Goal: Task Accomplishment & Management: Manage account settings

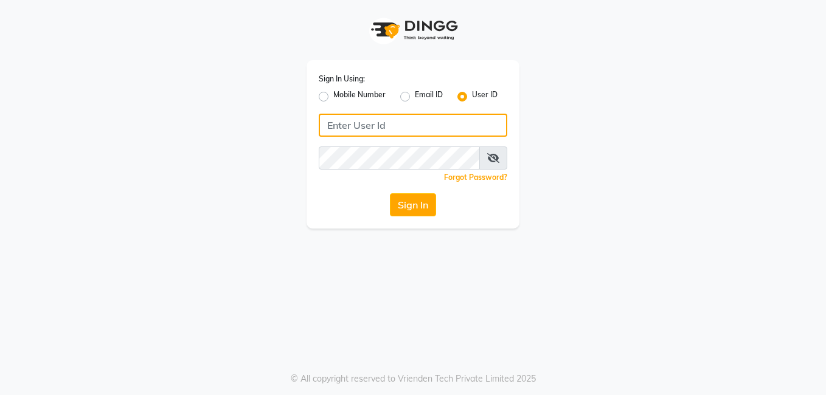
click at [359, 127] on input "Username" at bounding box center [413, 125] width 189 height 23
type input "Affinityexpress"
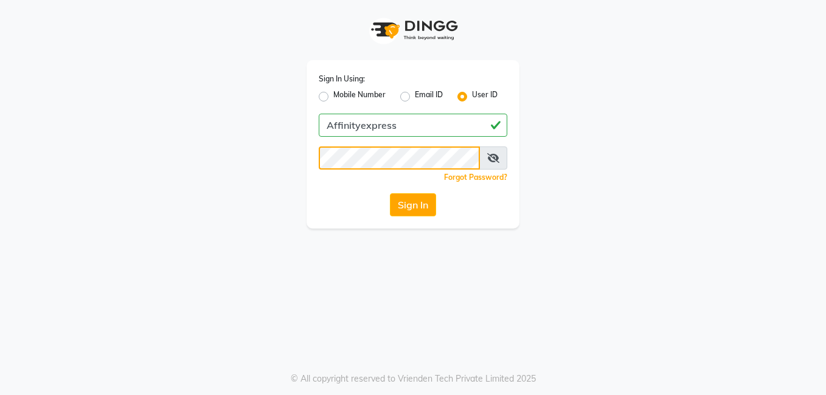
click at [390, 193] on button "Sign In" at bounding box center [413, 204] width 46 height 23
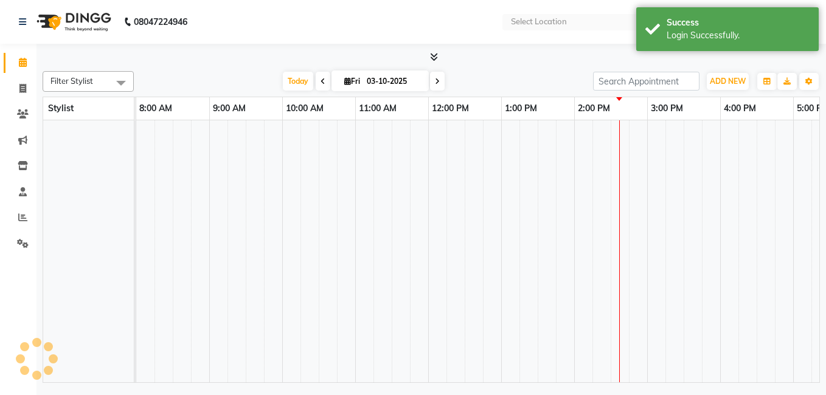
select select "en"
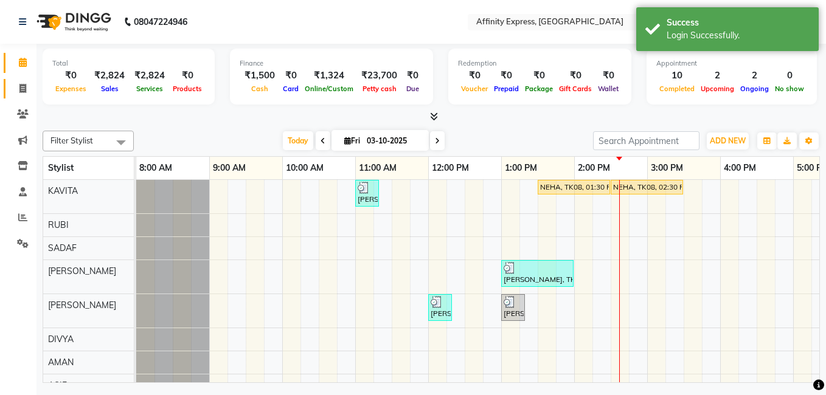
click at [26, 98] on link "Invoice" at bounding box center [18, 89] width 29 height 20
click at [24, 92] on icon at bounding box center [22, 88] width 7 height 9
select select "service"
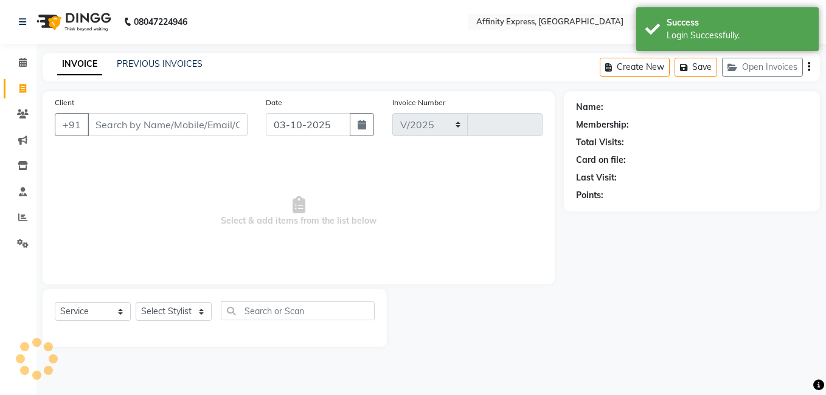
select select "9123"
type input "0057"
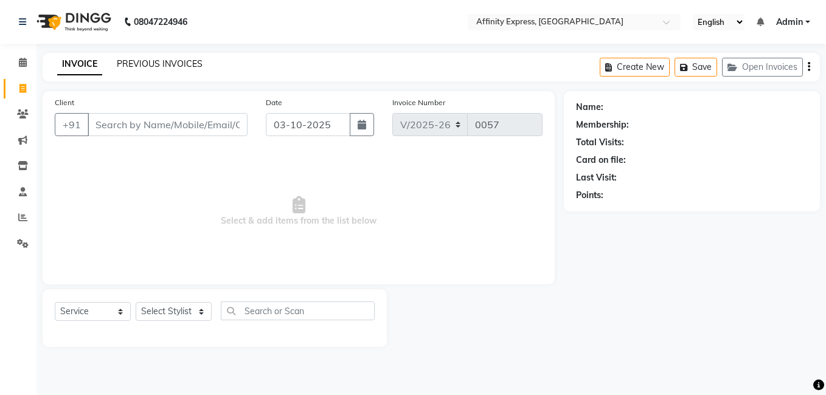
click at [170, 59] on link "PREVIOUS INVOICES" at bounding box center [160, 63] width 86 height 11
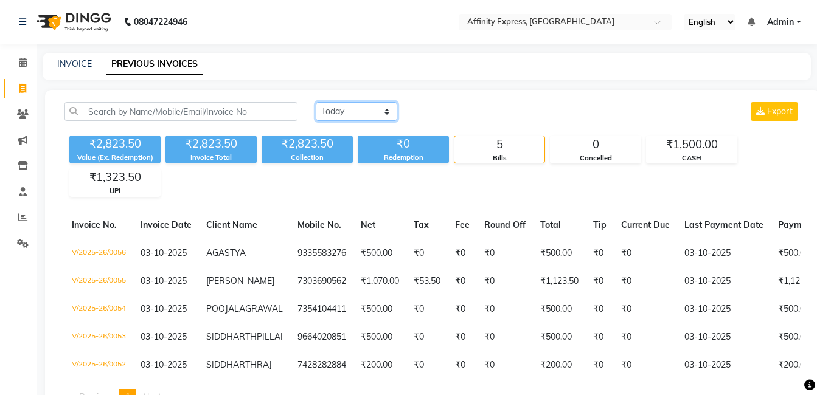
click at [347, 114] on select "Today Yesterday Custom Range" at bounding box center [357, 111] width 82 height 19
select select "range"
click at [316, 102] on select "Today Yesterday Custom Range" at bounding box center [357, 111] width 82 height 19
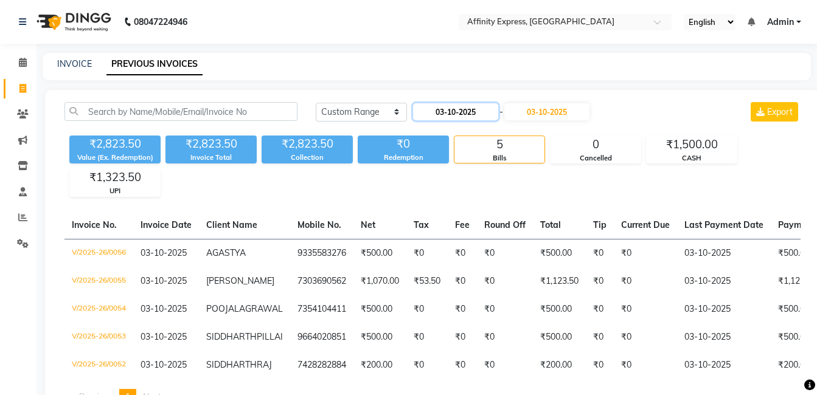
click at [463, 111] on input "03-10-2025" at bounding box center [455, 111] width 85 height 17
select select "10"
select select "2025"
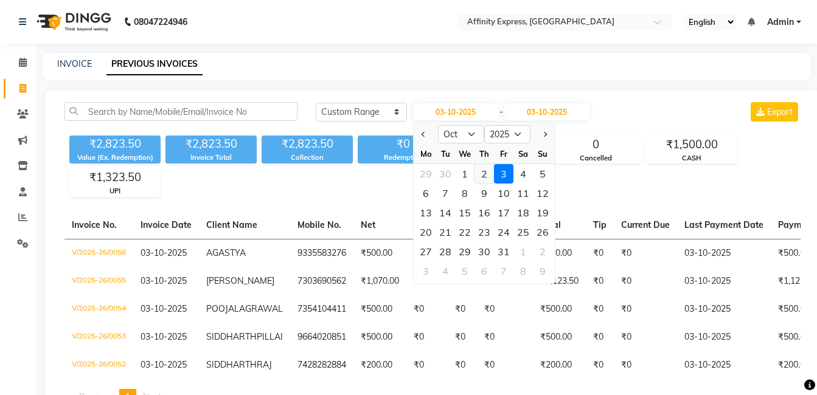
click at [482, 178] on div "2" at bounding box center [483, 173] width 19 height 19
type input "02-10-2025"
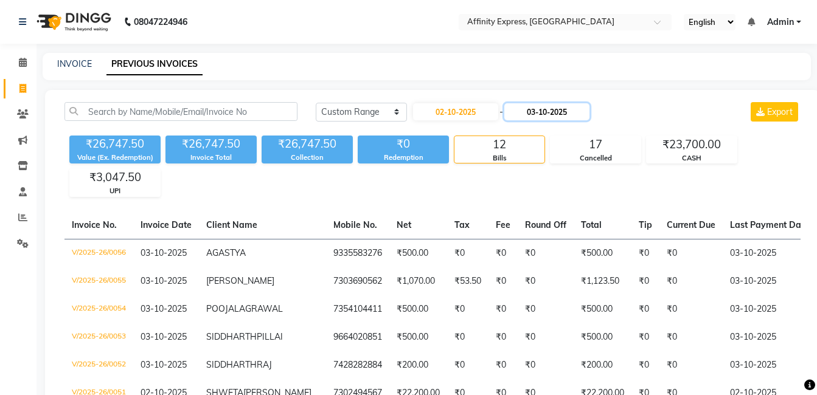
click at [547, 112] on input "03-10-2025" at bounding box center [546, 111] width 85 height 17
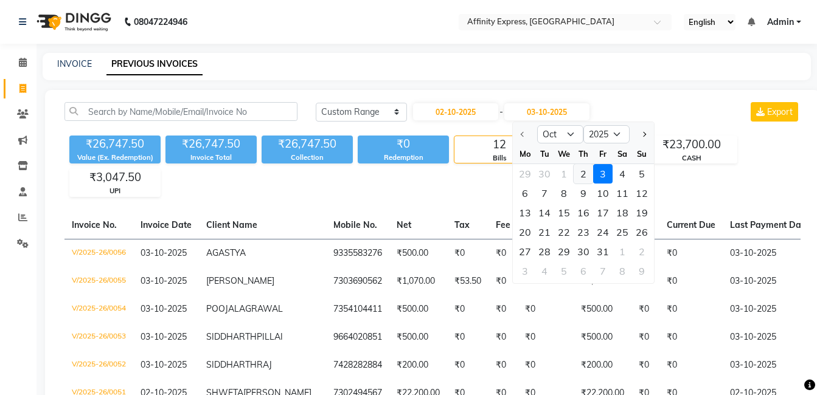
click at [589, 174] on div "2" at bounding box center [583, 173] width 19 height 19
type input "02-10-2025"
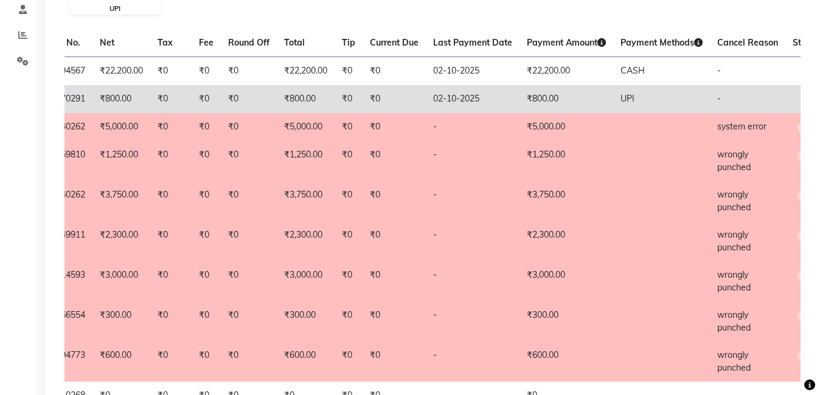
scroll to position [0, 299]
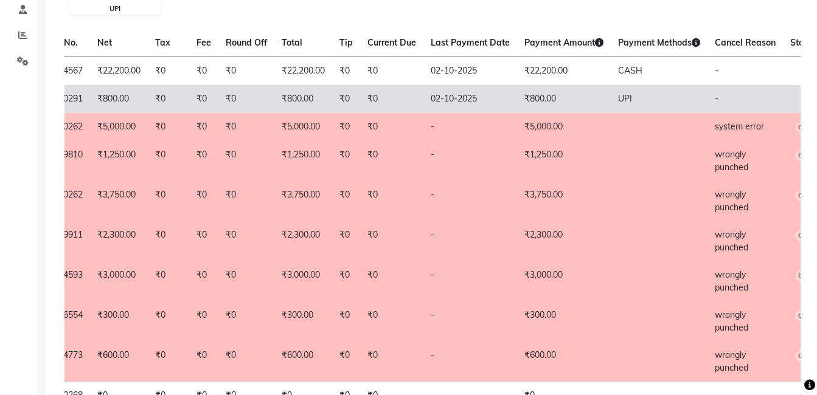
click at [453, 108] on td "02-10-2025" at bounding box center [470, 99] width 94 height 28
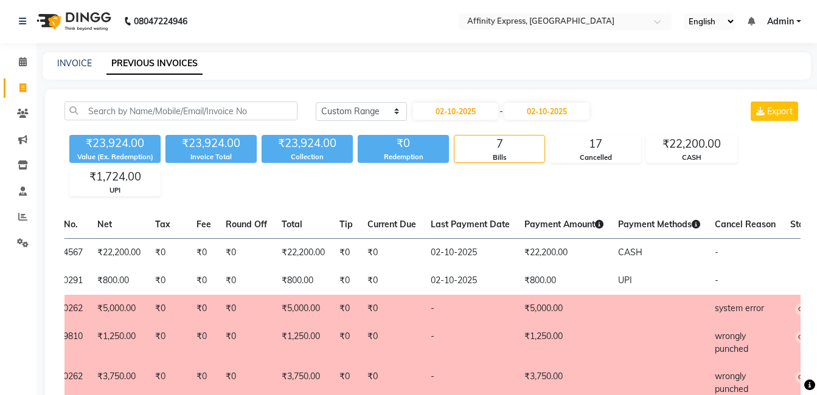
scroll to position [0, 0]
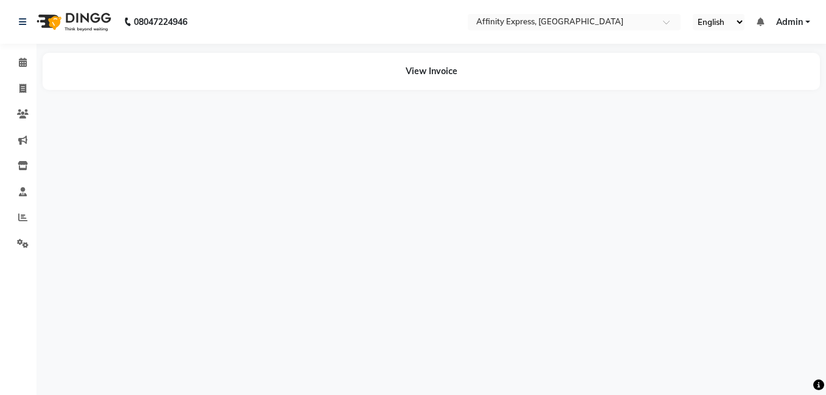
select select "en"
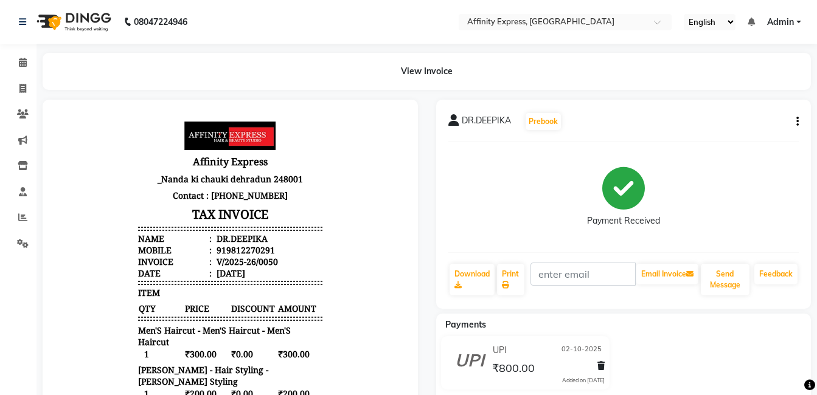
click at [794, 122] on button "button" at bounding box center [794, 122] width 7 height 13
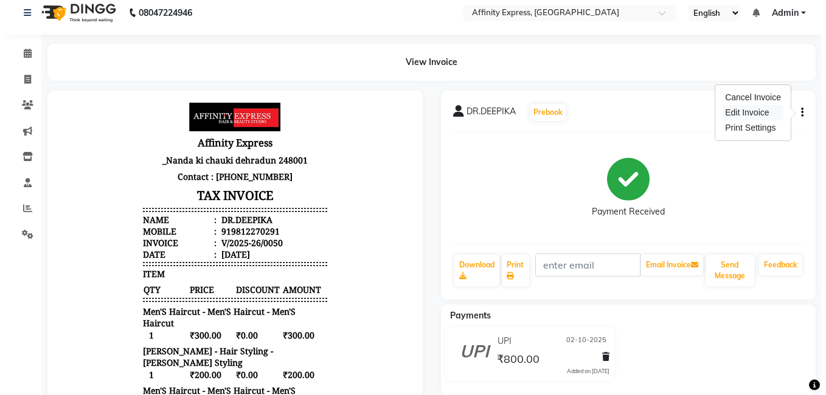
scroll to position [9, 0]
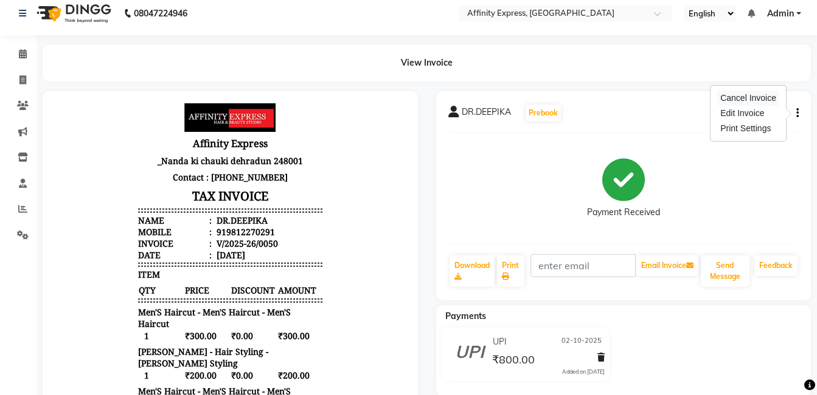
click at [756, 102] on div "Cancel Invoice" at bounding box center [748, 98] width 61 height 15
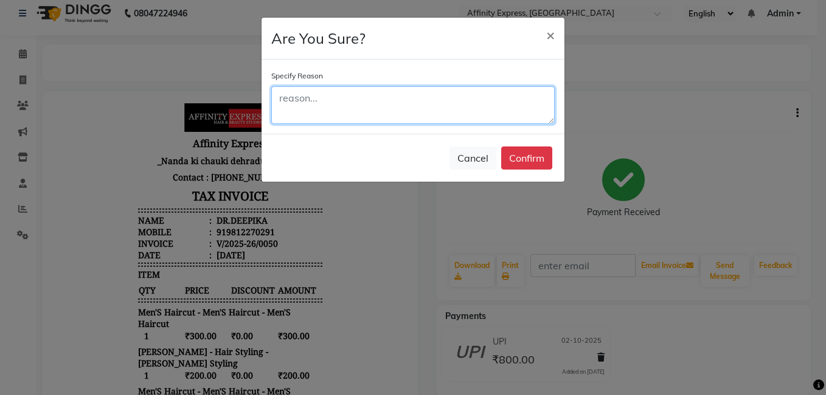
click at [498, 105] on textarea at bounding box center [412, 105] width 283 height 38
type textarea "wrongly punched"
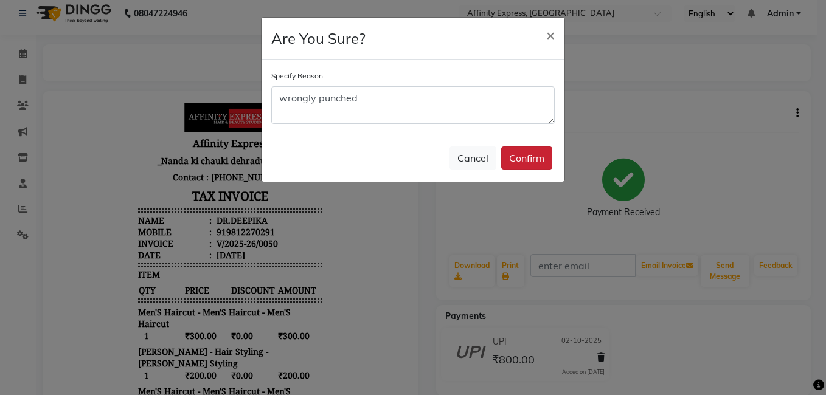
click at [538, 155] on button "Confirm" at bounding box center [526, 158] width 51 height 23
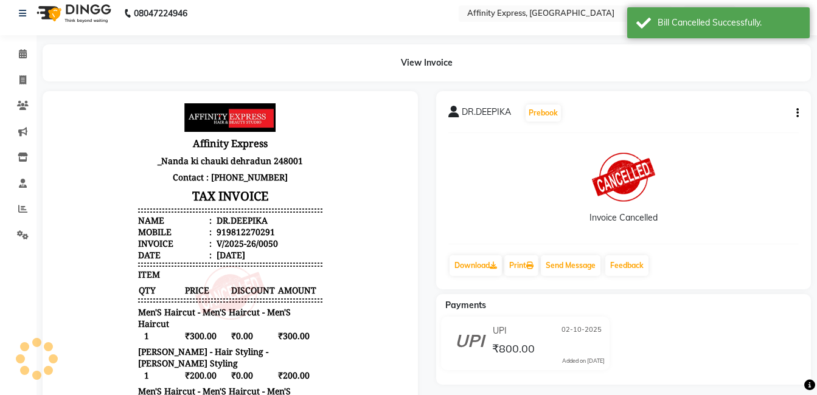
scroll to position [10, 0]
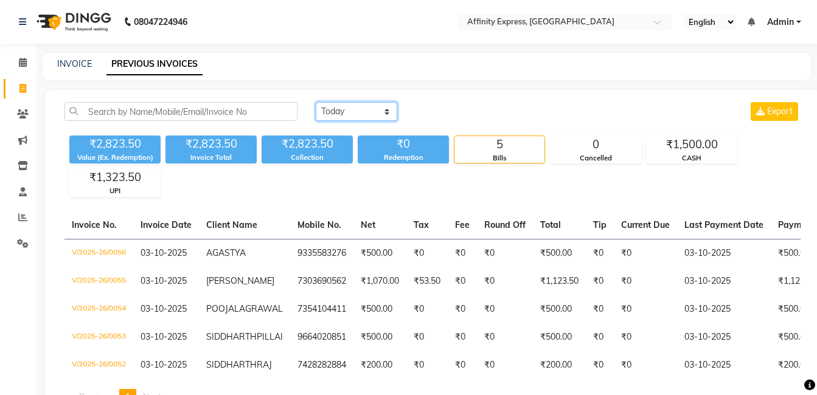
click at [355, 114] on select "[DATE] [DATE] Custom Range" at bounding box center [357, 111] width 82 height 19
select select "range"
click at [316, 102] on select "[DATE] [DATE] Custom Range" at bounding box center [357, 111] width 82 height 19
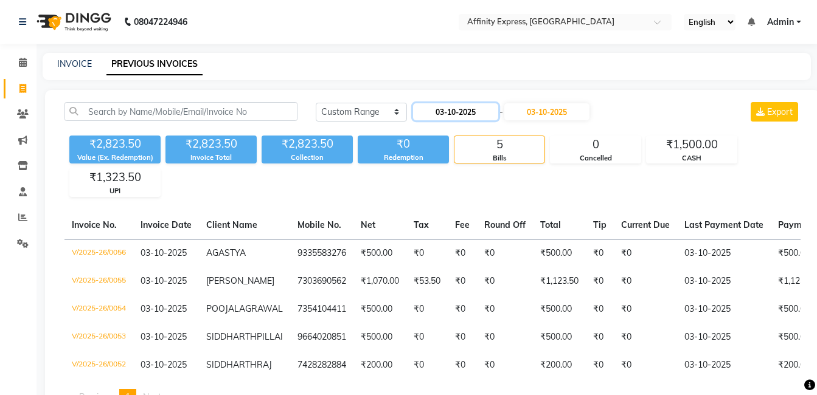
click at [438, 113] on input "03-10-2025" at bounding box center [455, 111] width 85 height 17
select select "10"
select select "2025"
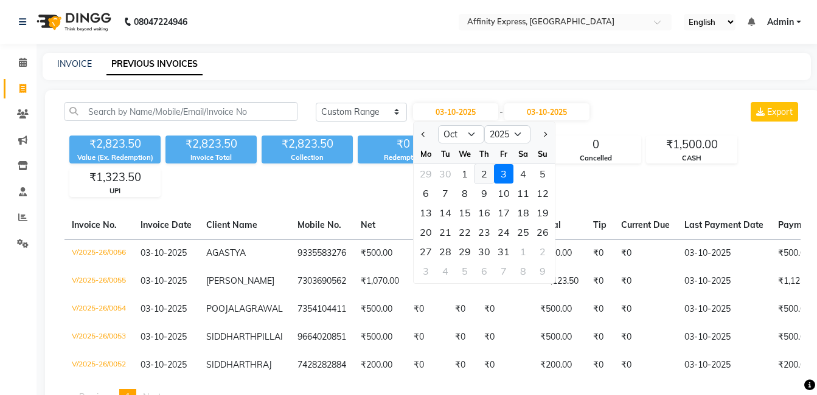
click at [482, 177] on div "2" at bounding box center [483, 173] width 19 height 19
type input "02-10-2025"
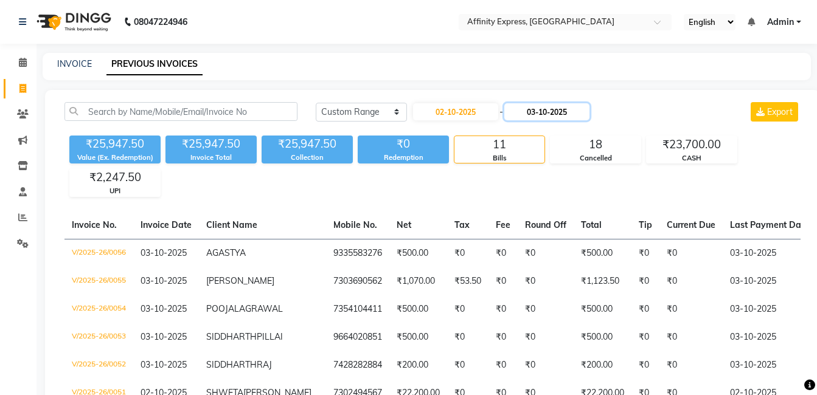
click at [553, 109] on input "03-10-2025" at bounding box center [546, 111] width 85 height 17
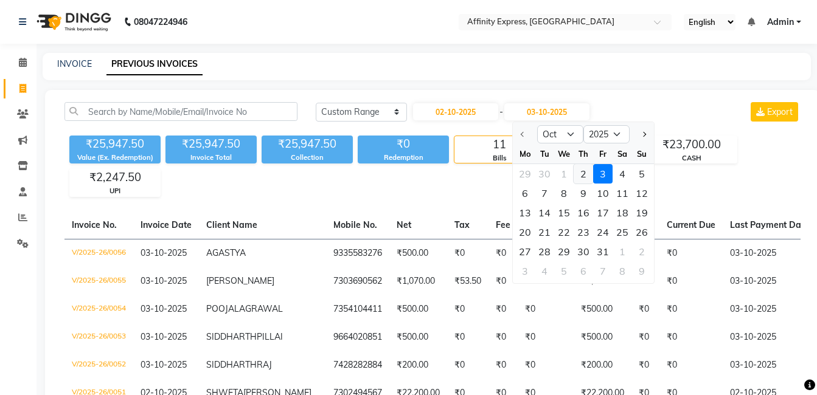
click at [586, 177] on div "2" at bounding box center [583, 173] width 19 height 19
type input "02-10-2025"
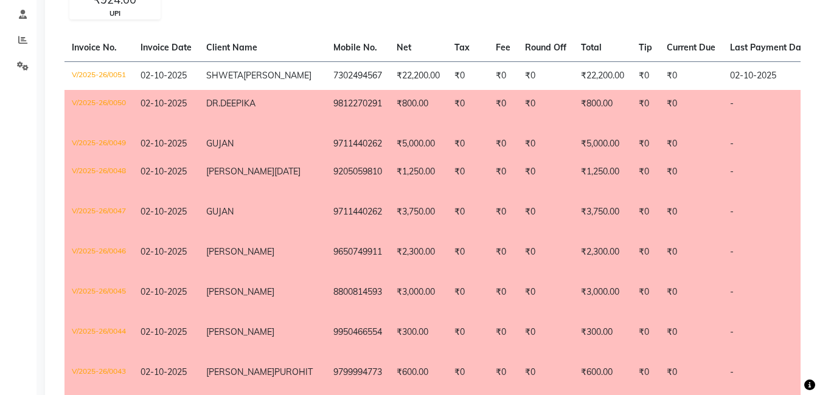
scroll to position [133, 0]
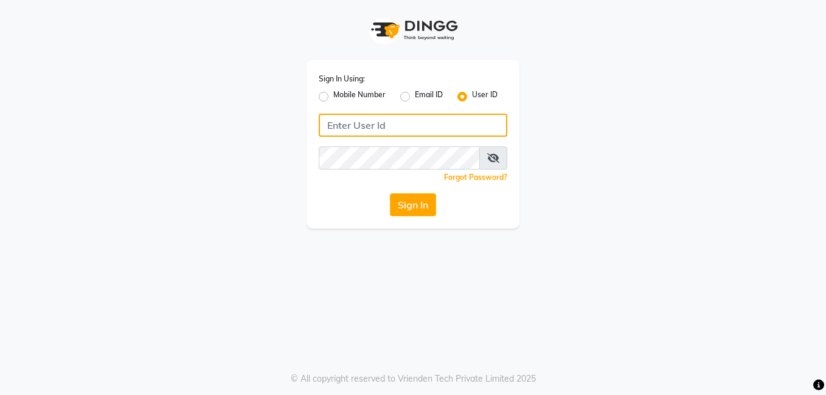
type input "Affinityexpress"
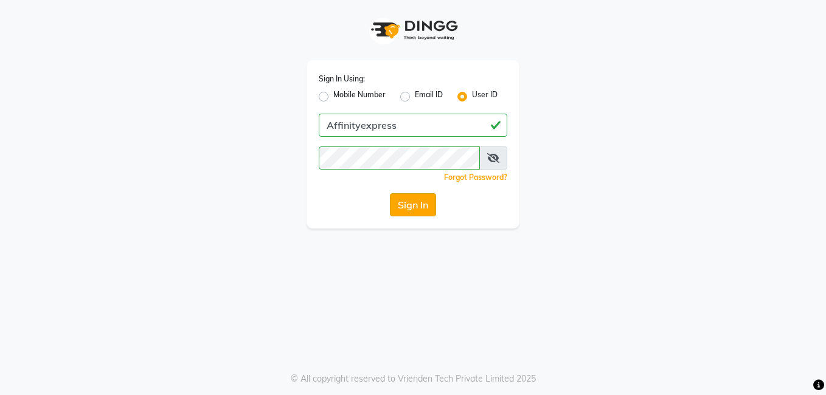
click at [426, 206] on button "Sign In" at bounding box center [413, 204] width 46 height 23
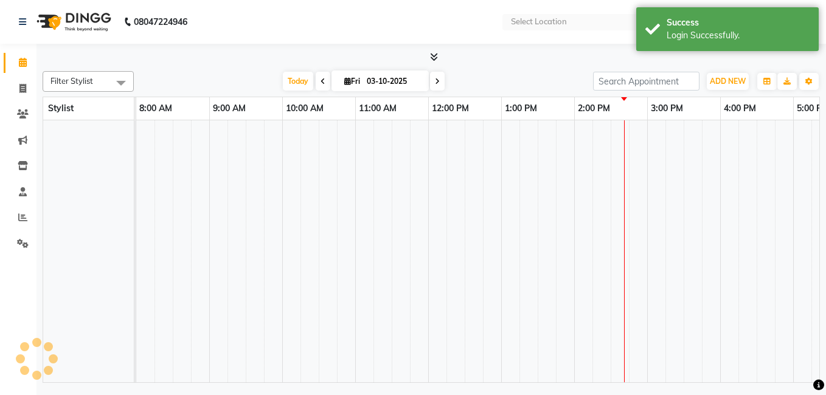
select select "en"
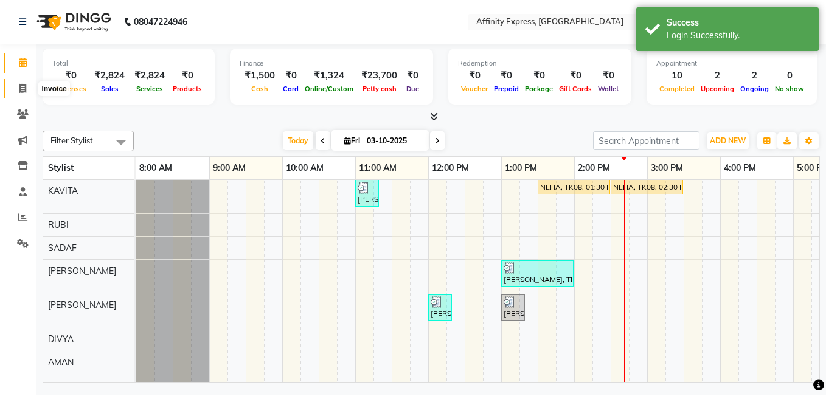
click at [27, 87] on span at bounding box center [22, 89] width 21 height 14
select select "service"
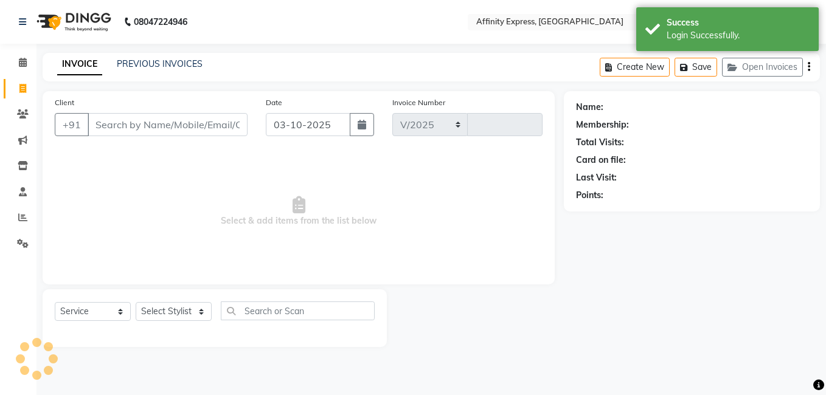
select select "9123"
type input "0057"
click at [165, 60] on link "PREVIOUS INVOICES" at bounding box center [160, 63] width 86 height 11
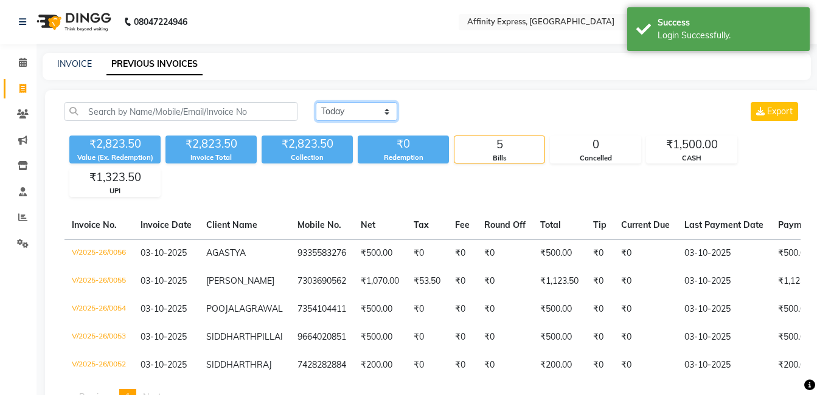
click at [380, 114] on select "Today Yesterday Custom Range" at bounding box center [357, 111] width 82 height 19
select select "yesterday"
click at [316, 102] on select "Today Yesterday Custom Range" at bounding box center [357, 111] width 82 height 19
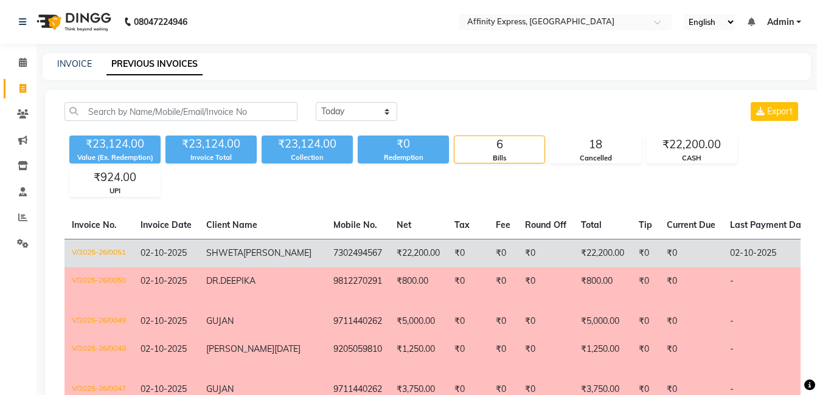
click at [389, 254] on td "₹22,200.00" at bounding box center [418, 253] width 58 height 29
click at [723, 254] on td "02-10-2025" at bounding box center [770, 253] width 94 height 29
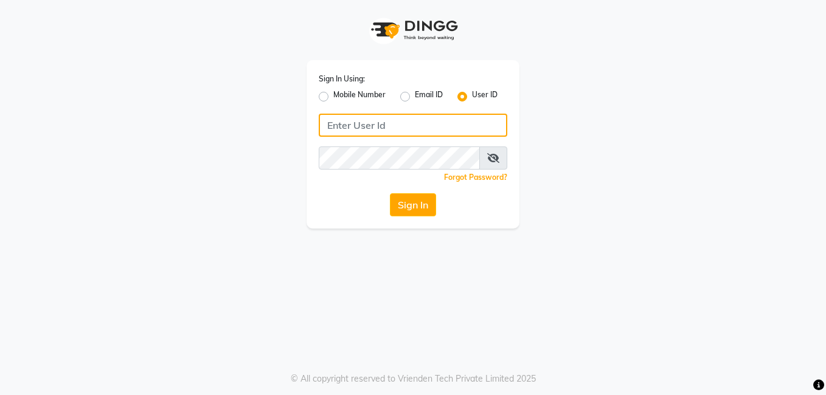
type input "Affinityexpress"
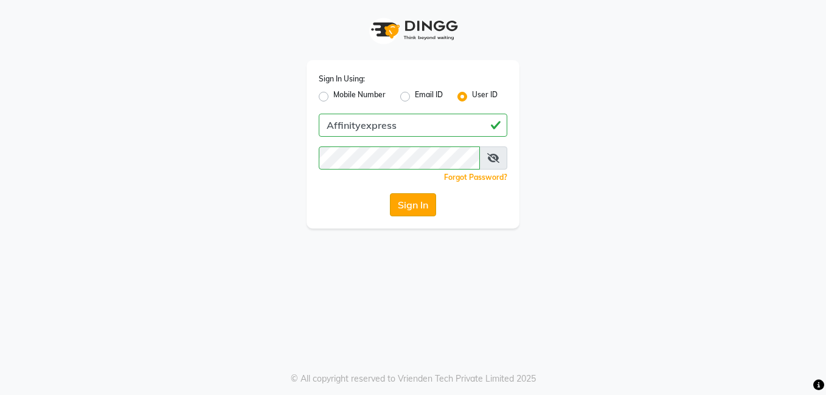
click at [410, 209] on button "Sign In" at bounding box center [413, 204] width 46 height 23
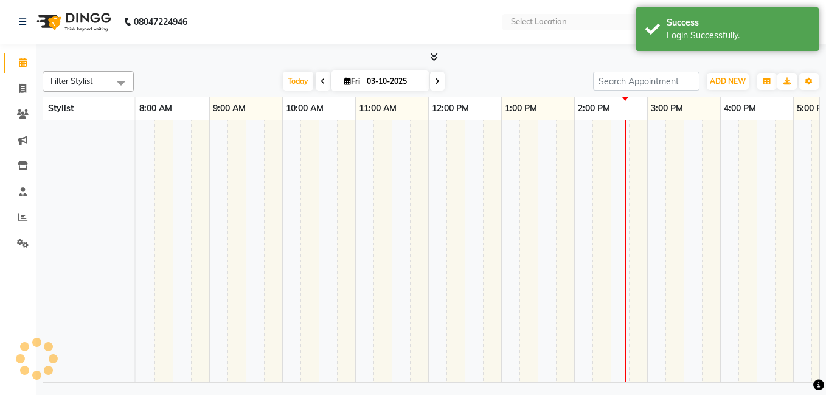
select select "en"
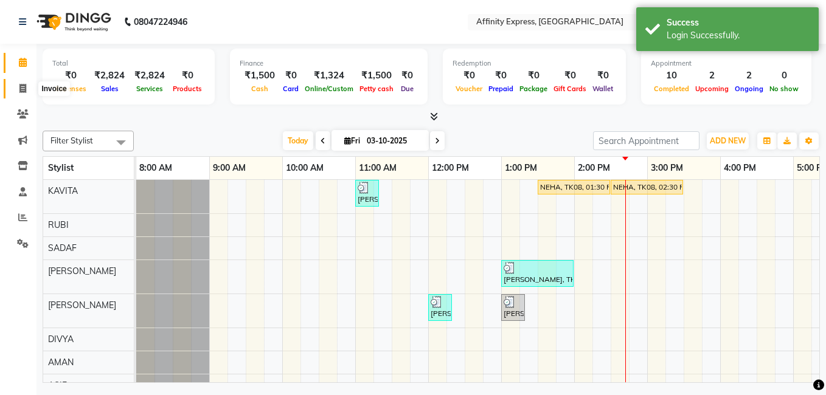
click at [19, 92] on icon at bounding box center [22, 88] width 7 height 9
select select "service"
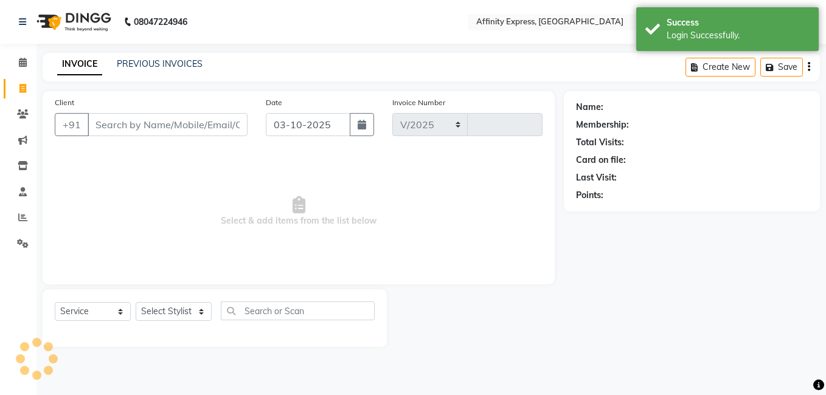
select select "9123"
type input "0057"
click at [137, 58] on div "PREVIOUS INVOICES" at bounding box center [160, 64] width 86 height 13
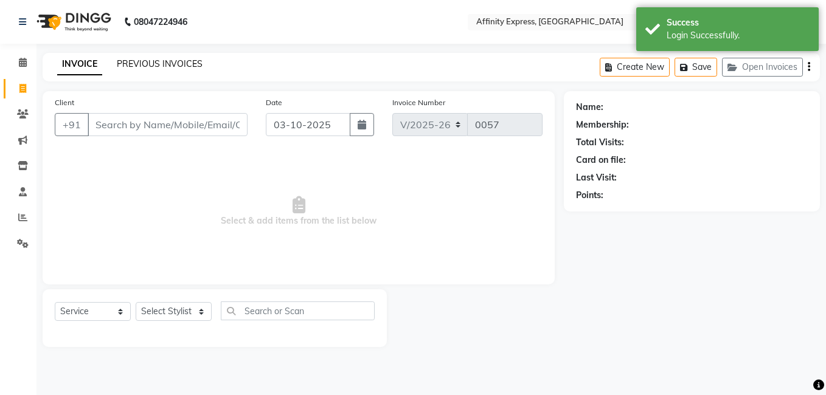
click at [139, 63] on link "PREVIOUS INVOICES" at bounding box center [160, 63] width 86 height 11
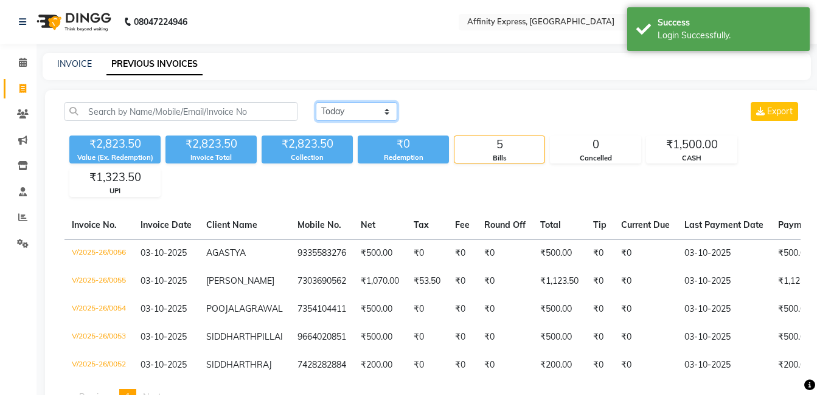
click at [352, 103] on select "Today Yesterday Custom Range" at bounding box center [357, 111] width 82 height 19
select select "yesterday"
click at [316, 102] on select "Today Yesterday Custom Range" at bounding box center [357, 111] width 82 height 19
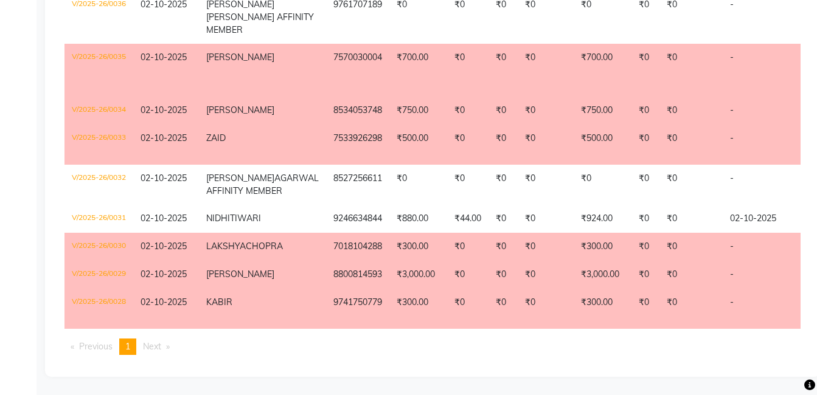
scroll to position [891, 0]
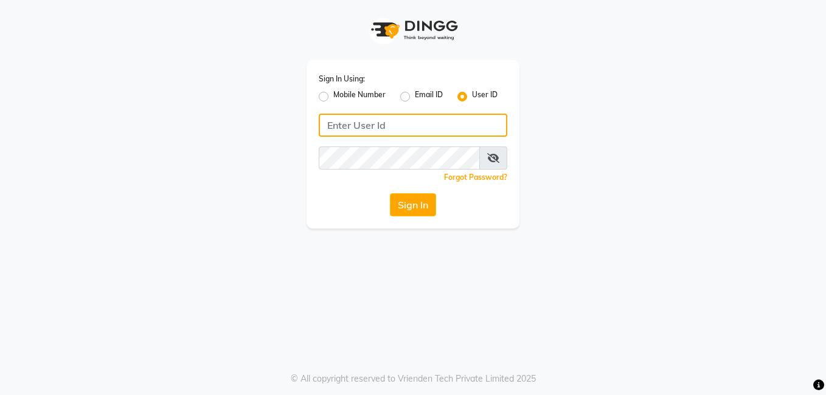
type input "Affinityexpress"
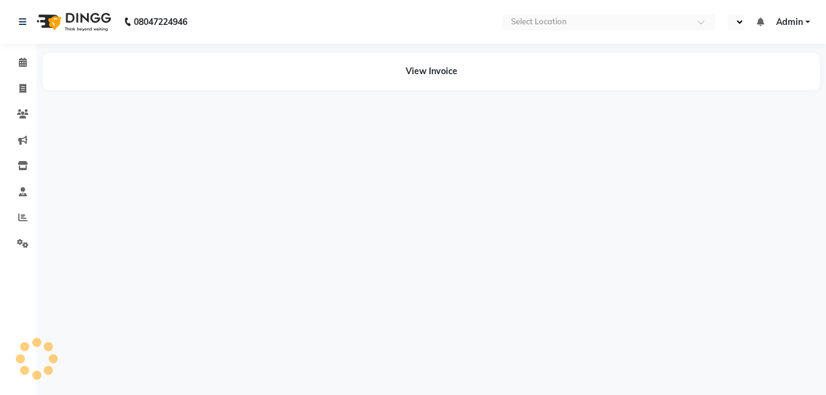
select select "en"
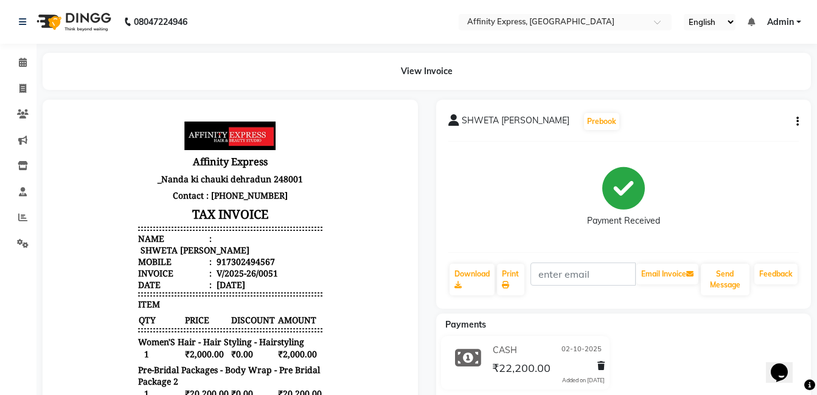
click at [802, 123] on div "SHWETA PUNDIR Prebook Payment Received Download Print Email Invoice Send Messag…" at bounding box center [623, 204] width 375 height 209
click at [800, 123] on div "SHWETA PUNDIR Prebook Payment Received Download Print Email Invoice Send Messag…" at bounding box center [623, 204] width 375 height 209
click at [798, 123] on div "SHWETA PUNDIR Prebook Payment Received Download Print Email Invoice Send Messag…" at bounding box center [623, 204] width 375 height 209
click at [795, 125] on button "button" at bounding box center [794, 122] width 7 height 13
click at [754, 114] on div "Edit Invoice" at bounding box center [748, 121] width 61 height 15
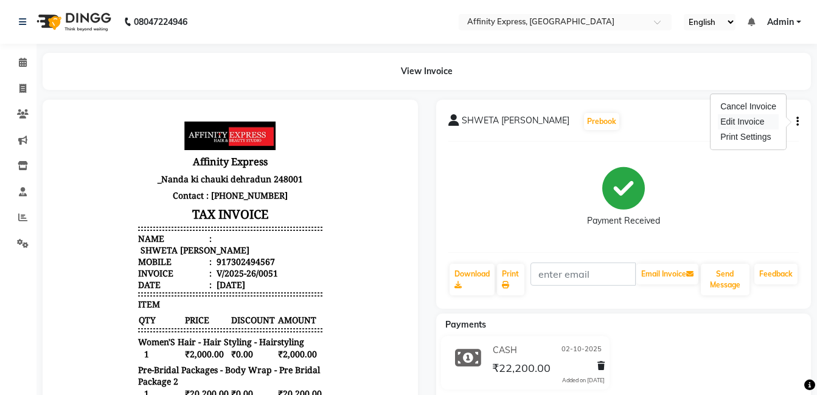
select select "service"
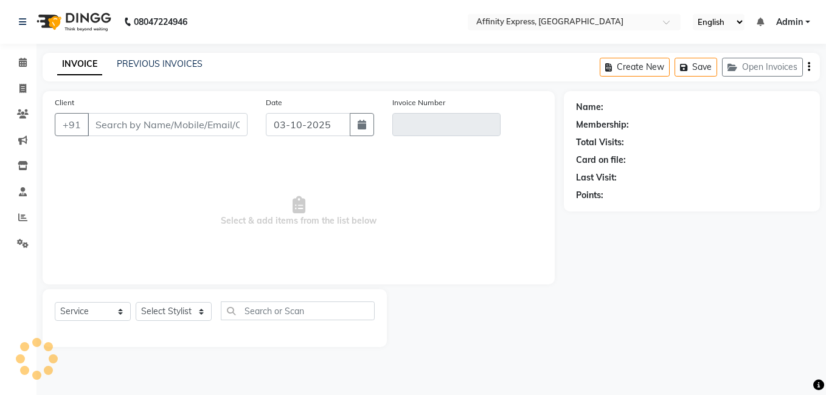
type input "7302494567"
type input "V/2025-26/0051"
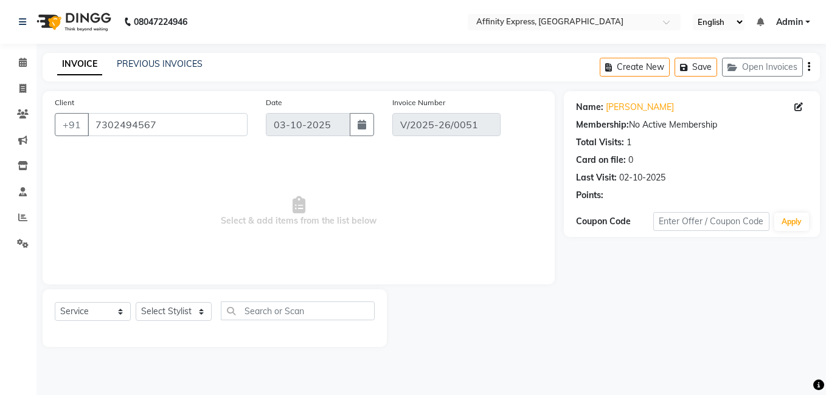
type input "02-10-2025"
select select "select"
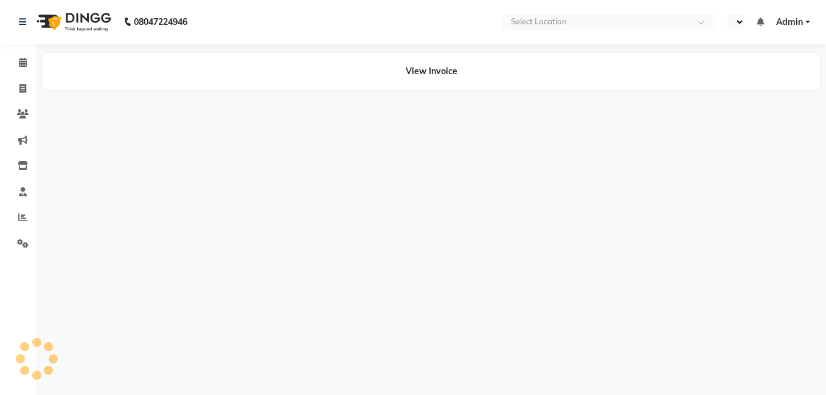
select select "en"
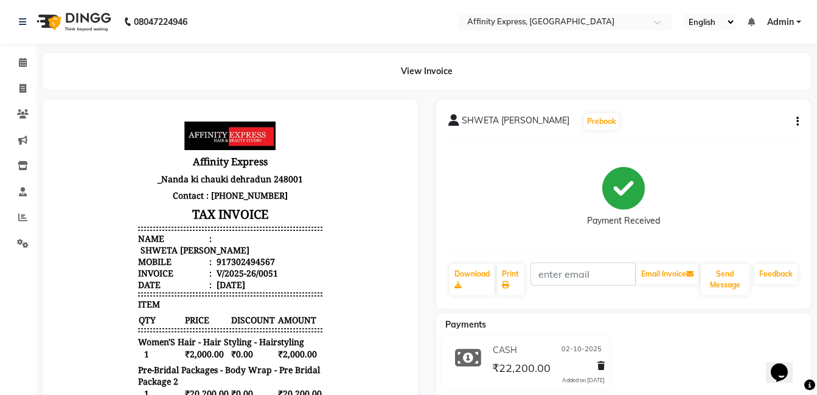
click at [796, 122] on icon "button" at bounding box center [797, 122] width 2 height 1
click at [763, 108] on div "Cancel Invoice" at bounding box center [748, 106] width 61 height 15
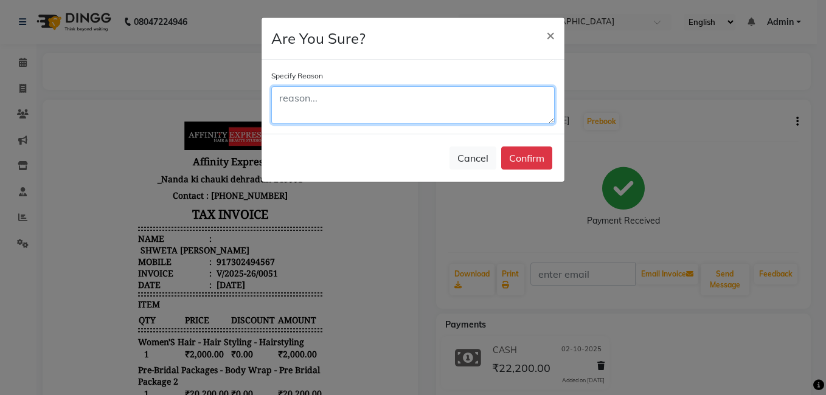
drag, startPoint x: 392, startPoint y: 116, endPoint x: 390, endPoint y: 109, distance: 7.1
click at [391, 114] on textarea at bounding box center [412, 105] width 283 height 38
type textarea "wrongly punched"
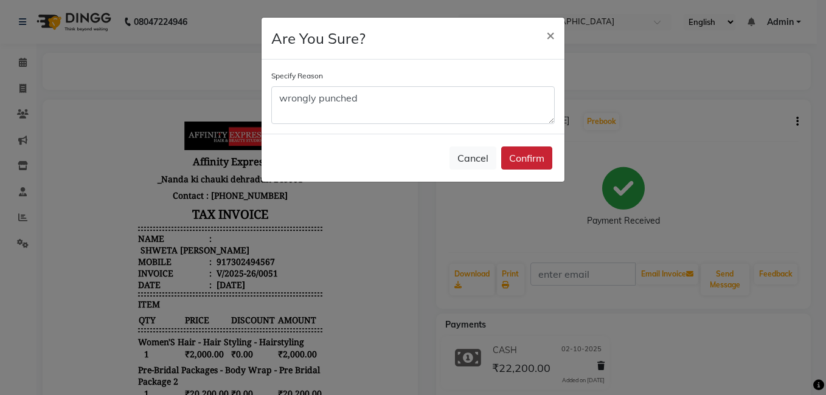
click at [514, 153] on button "Confirm" at bounding box center [526, 158] width 51 height 23
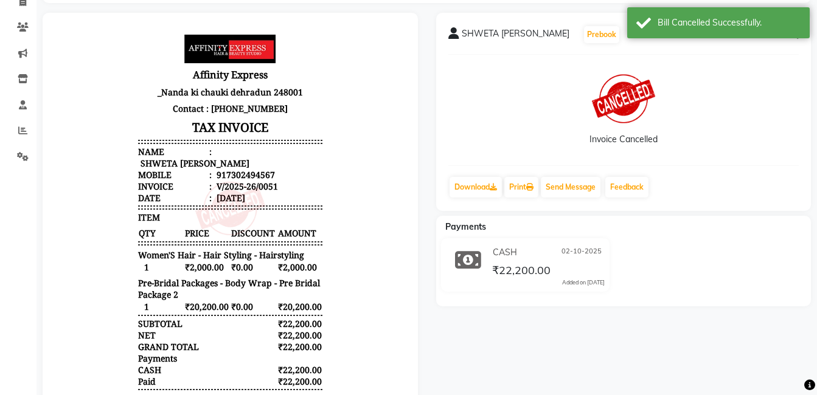
scroll to position [30, 0]
